Goal: Book appointment/travel/reservation

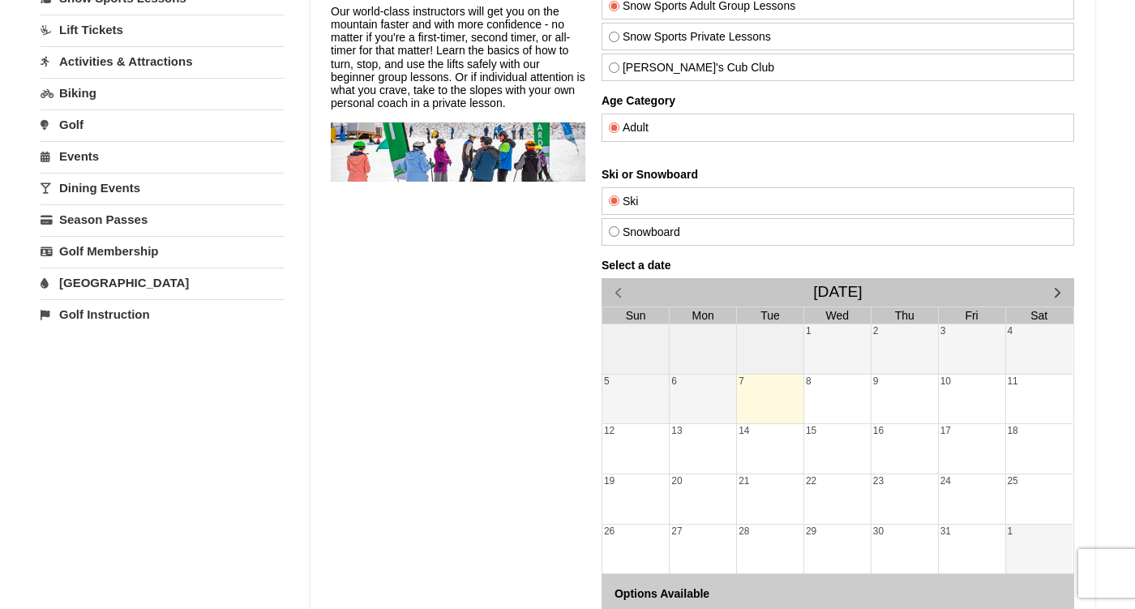
scroll to position [206, 0]
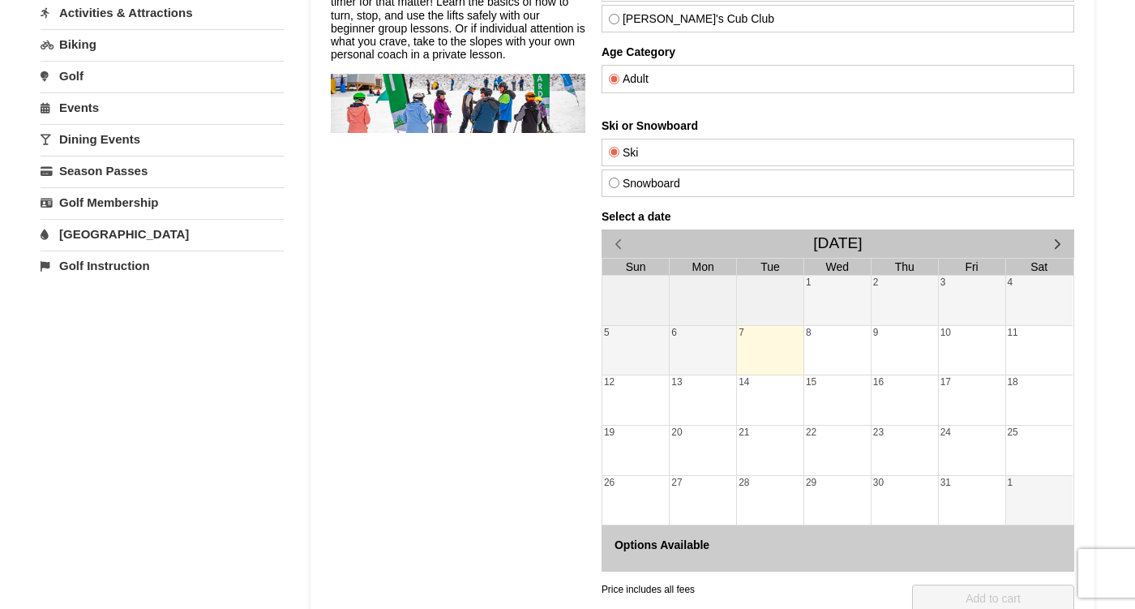
click at [1050, 250] on span "button" at bounding box center [1057, 243] width 17 height 17
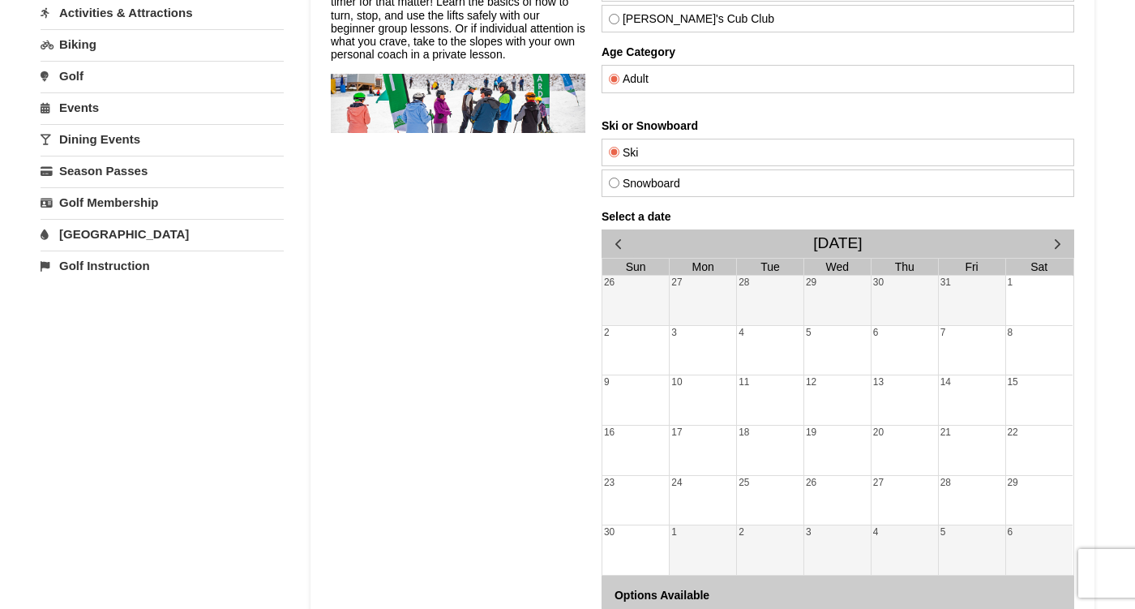
click at [1050, 250] on span "button" at bounding box center [1057, 243] width 17 height 17
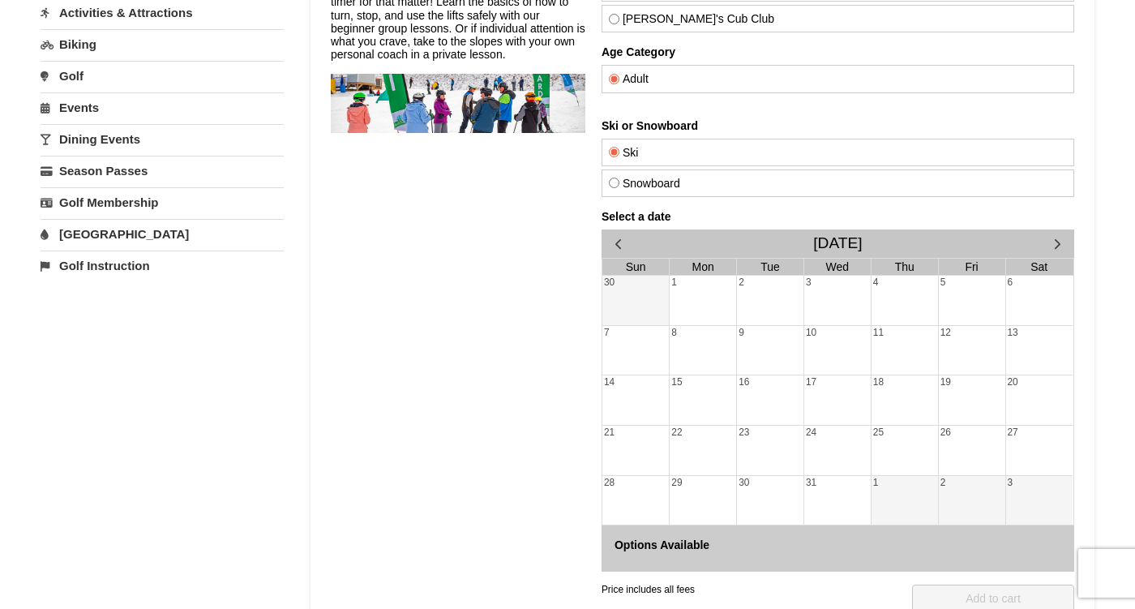
click at [1050, 250] on span "button" at bounding box center [1057, 243] width 17 height 17
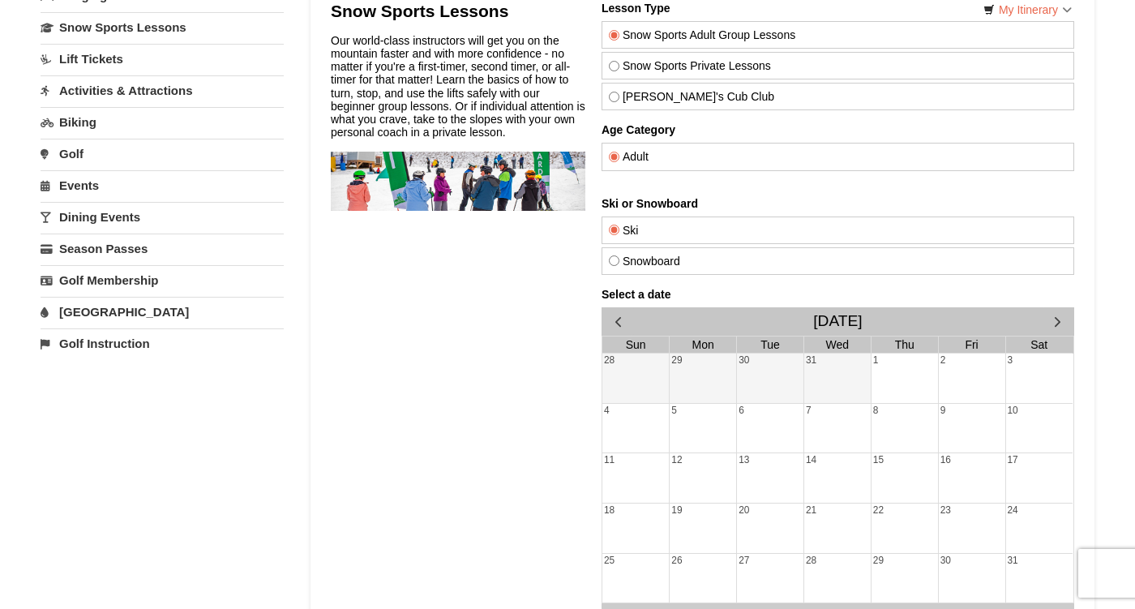
scroll to position [106, 0]
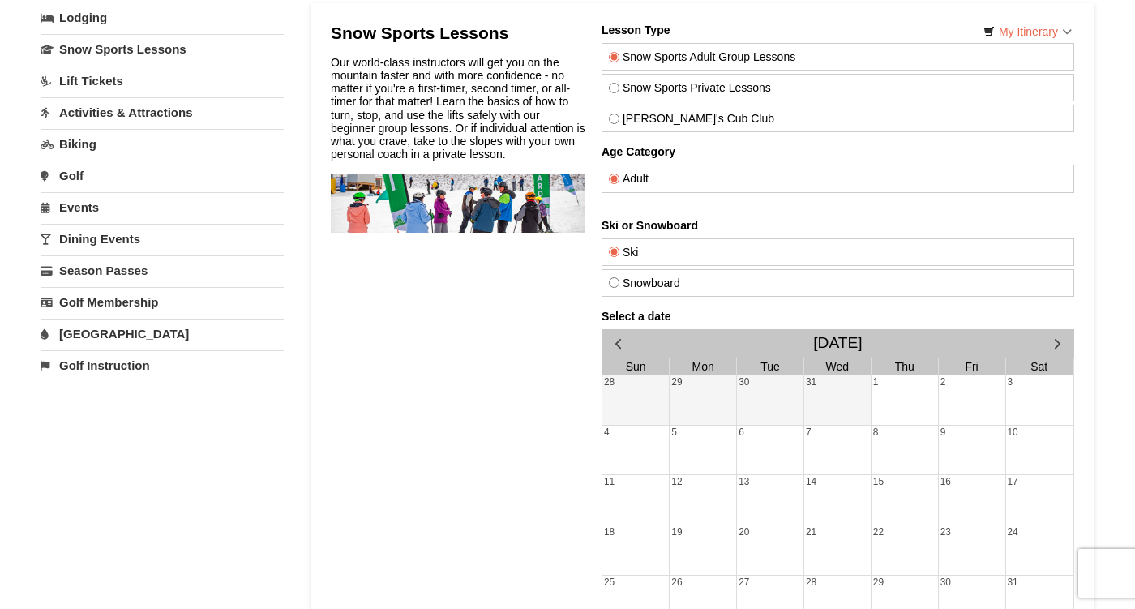
click at [617, 84] on input "Snow Sports Private Lessons" at bounding box center [614, 88] width 11 height 11
radio input "true"
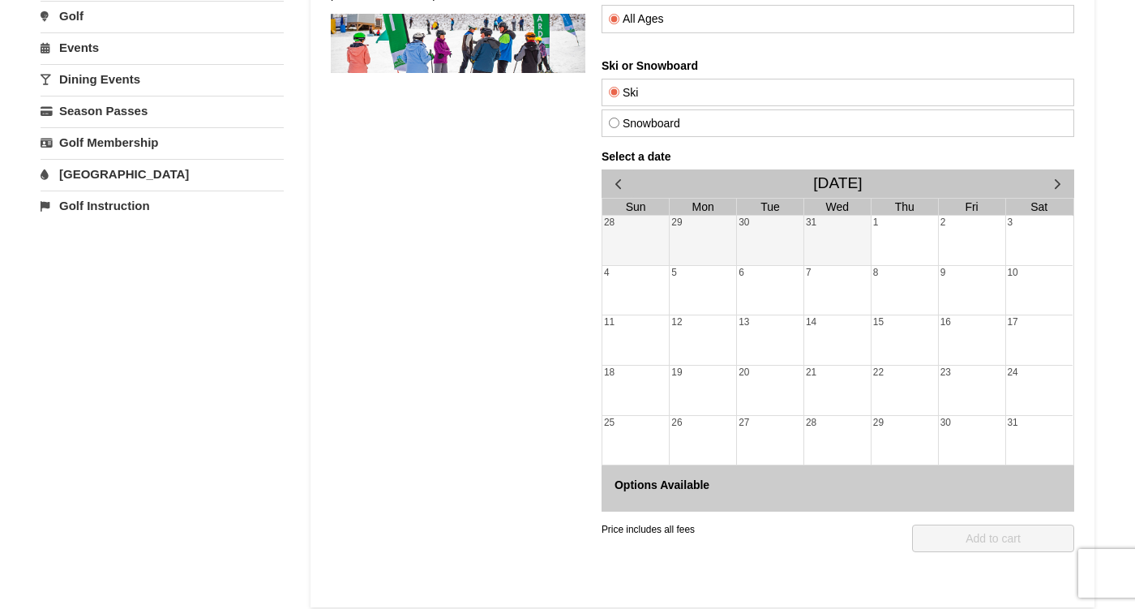
scroll to position [309, 0]
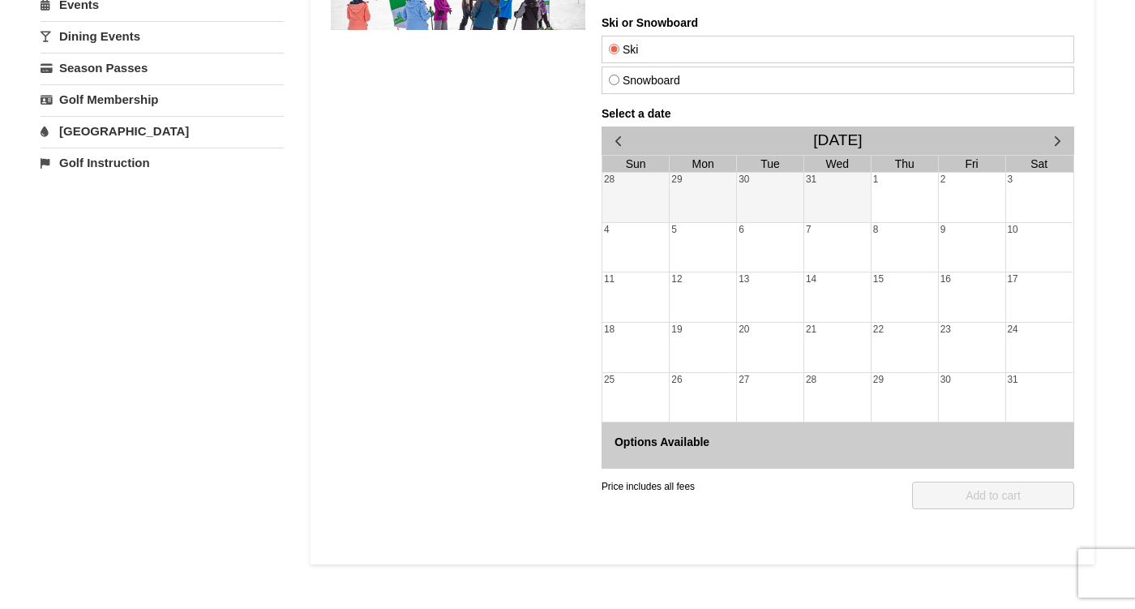
click at [1019, 387] on div "31" at bounding box center [1039, 397] width 66 height 49
click at [964, 387] on div "30" at bounding box center [972, 397] width 66 height 49
click at [1033, 402] on div "31" at bounding box center [1039, 397] width 66 height 49
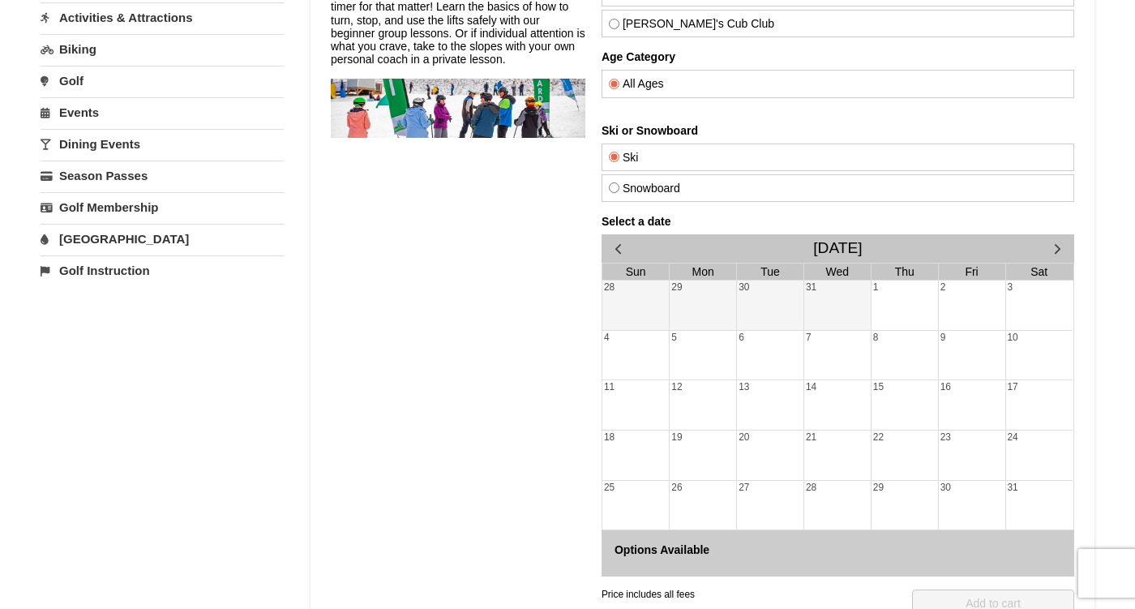
scroll to position [200, 0]
click at [645, 193] on label "Snowboard" at bounding box center [838, 188] width 458 height 13
click at [619, 193] on input "Snowboard" at bounding box center [614, 188] width 11 height 11
radio input "true"
click at [639, 164] on label "Ski" at bounding box center [838, 158] width 458 height 13
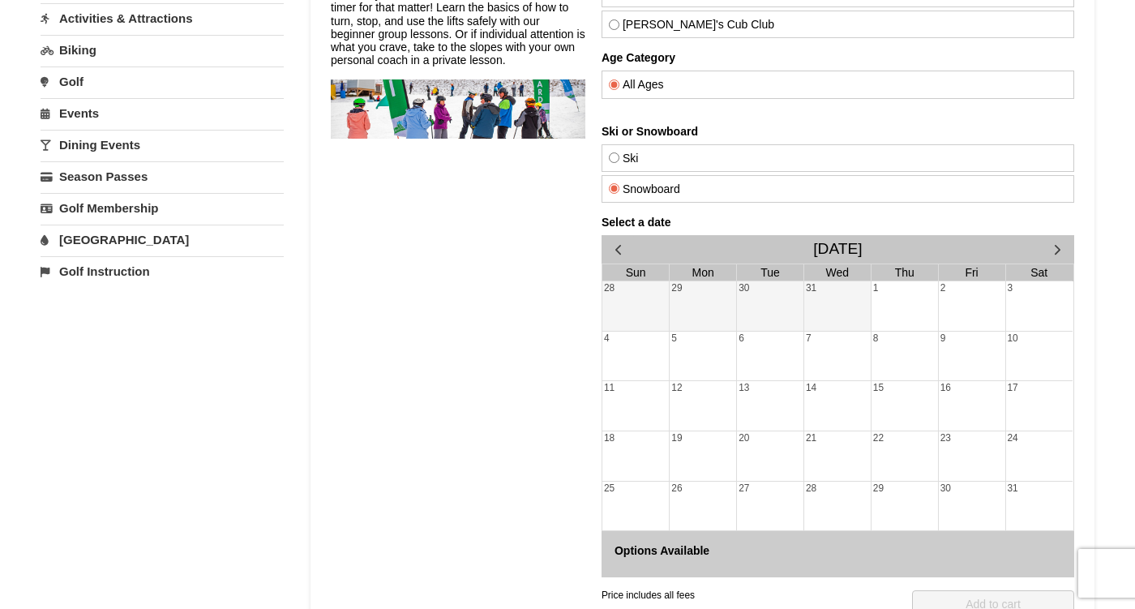
click at [619, 163] on input "Ski" at bounding box center [614, 157] width 11 height 11
radio input "true"
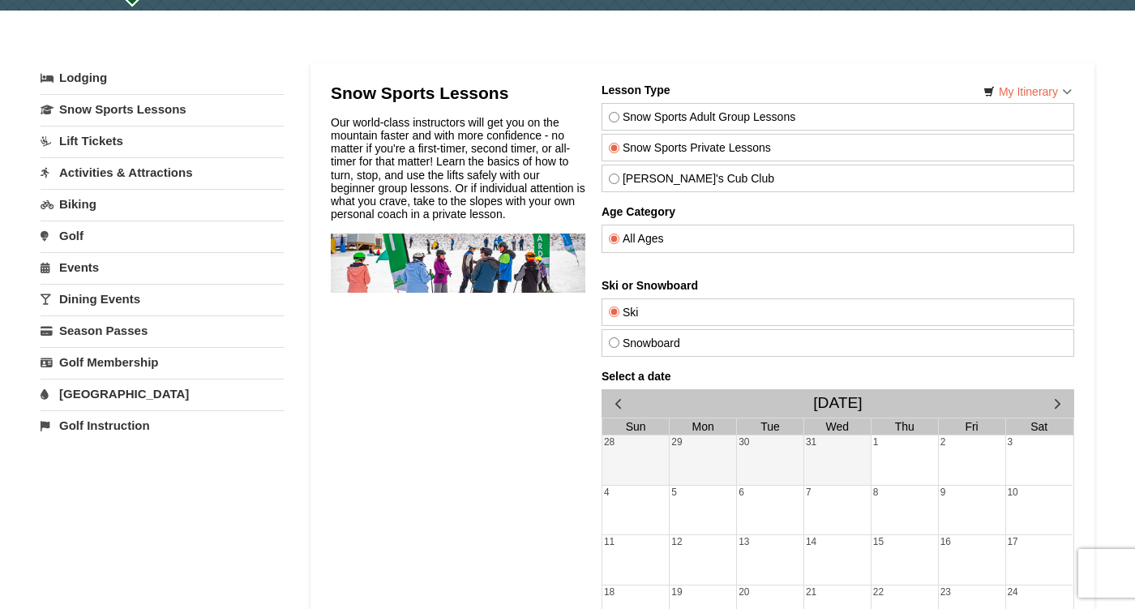
scroll to position [0, 0]
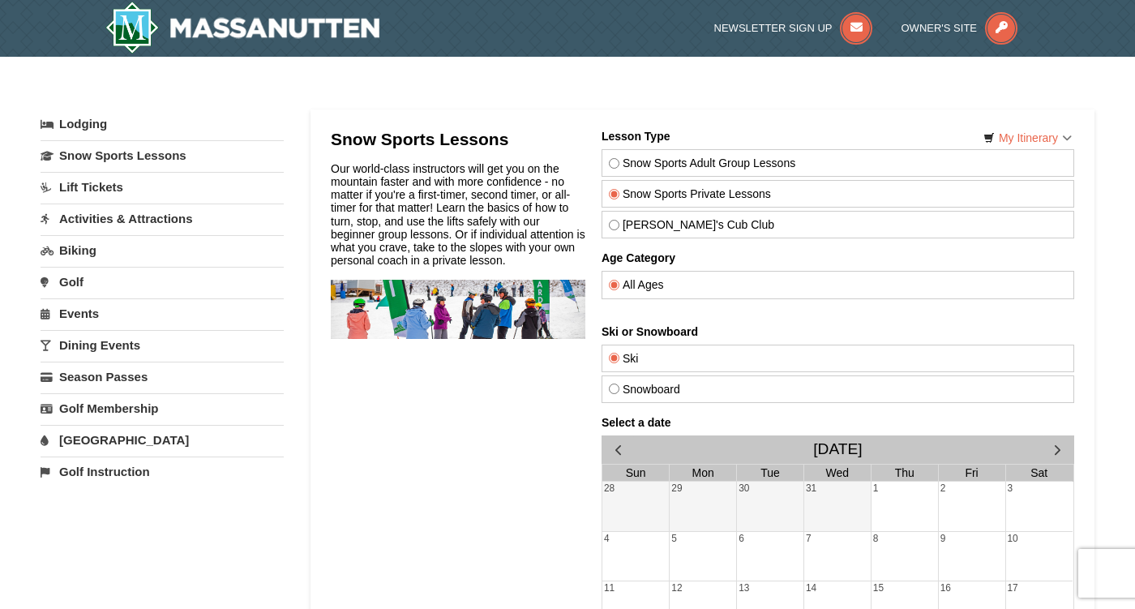
click at [131, 179] on link "Lift Tickets" at bounding box center [162, 187] width 243 height 30
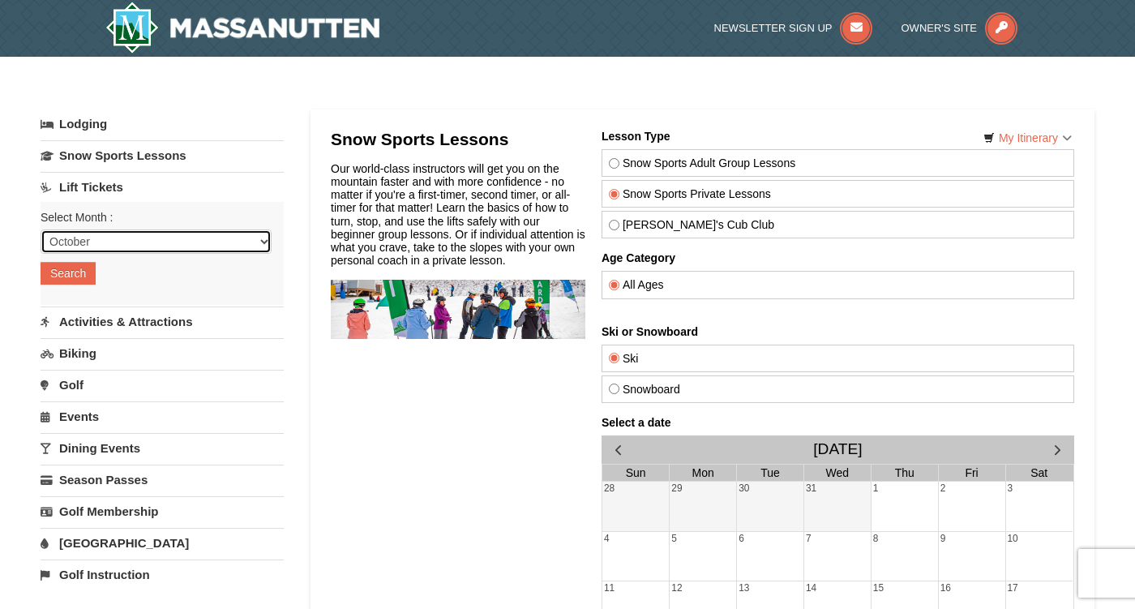
select select "1"
click option "January" at bounding box center [0, 0] width 0 height 0
click at [85, 276] on button "Search" at bounding box center [68, 273] width 55 height 23
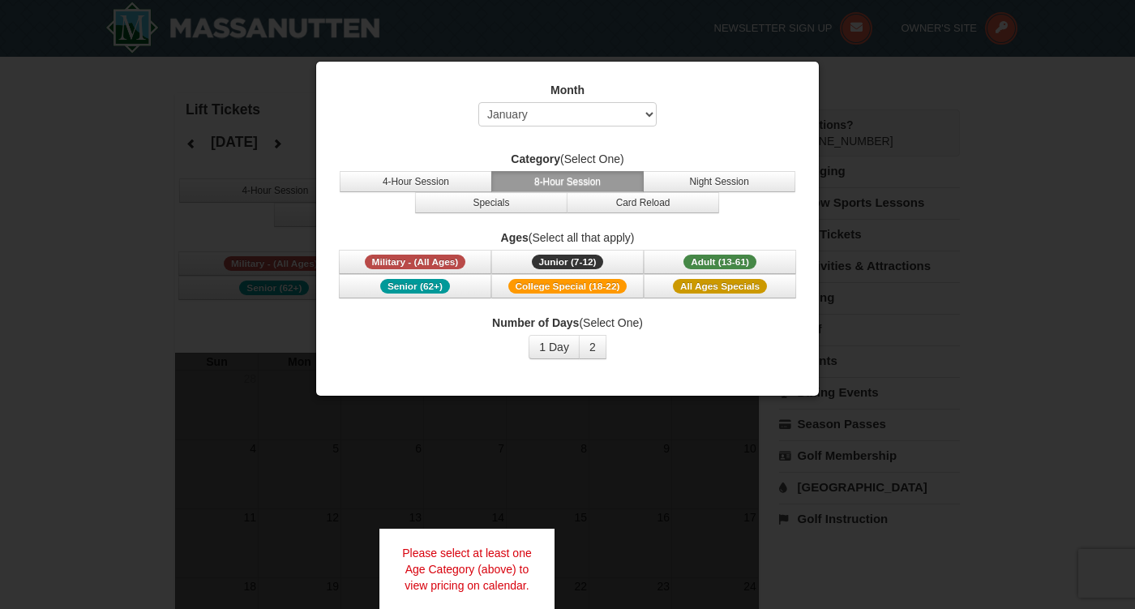
select select "1"
click at [700, 267] on span "Adult (13-61)" at bounding box center [719, 261] width 73 height 15
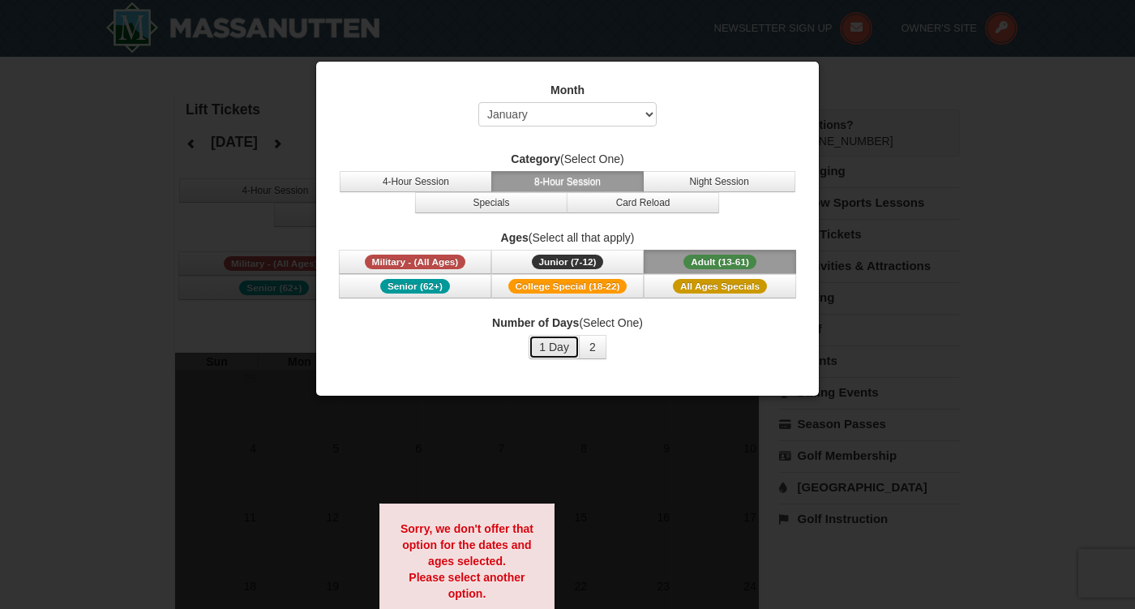
click at [562, 344] on button "1 Day" at bounding box center [553, 347] width 51 height 24
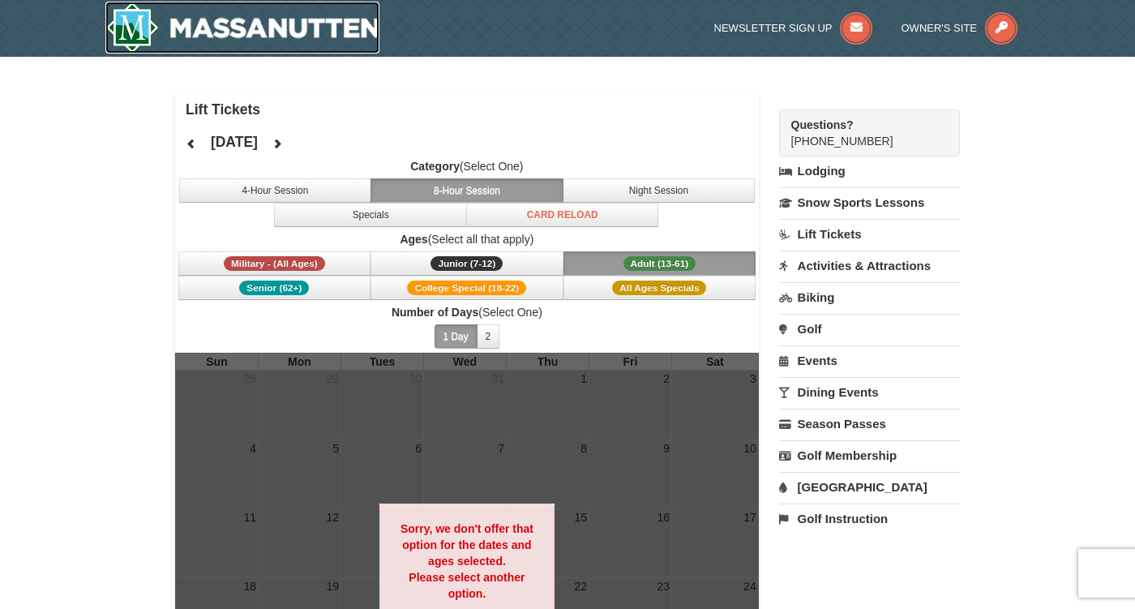
click at [323, 25] on img at bounding box center [242, 28] width 274 height 52
